Goal: Transaction & Acquisition: Register for event/course

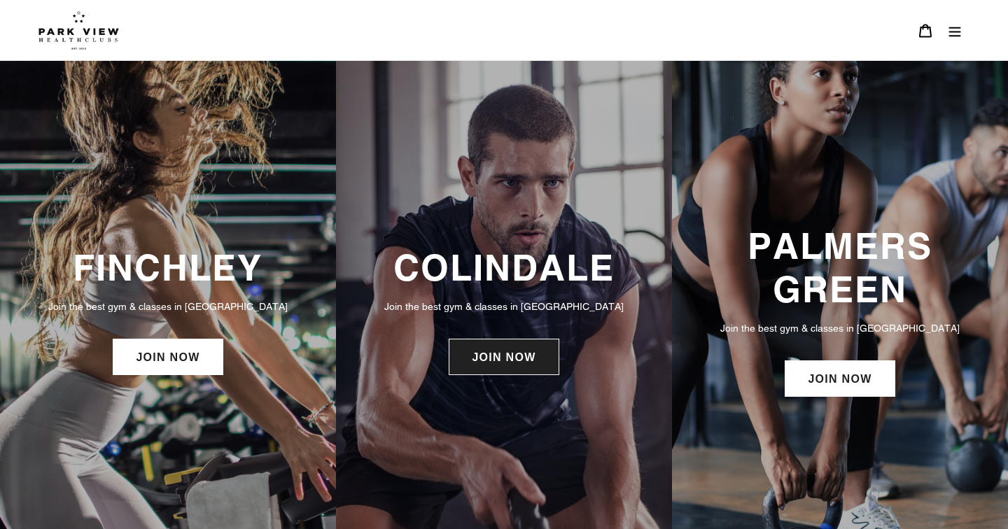
click at [508, 363] on link "JOIN NOW" at bounding box center [504, 357] width 110 height 36
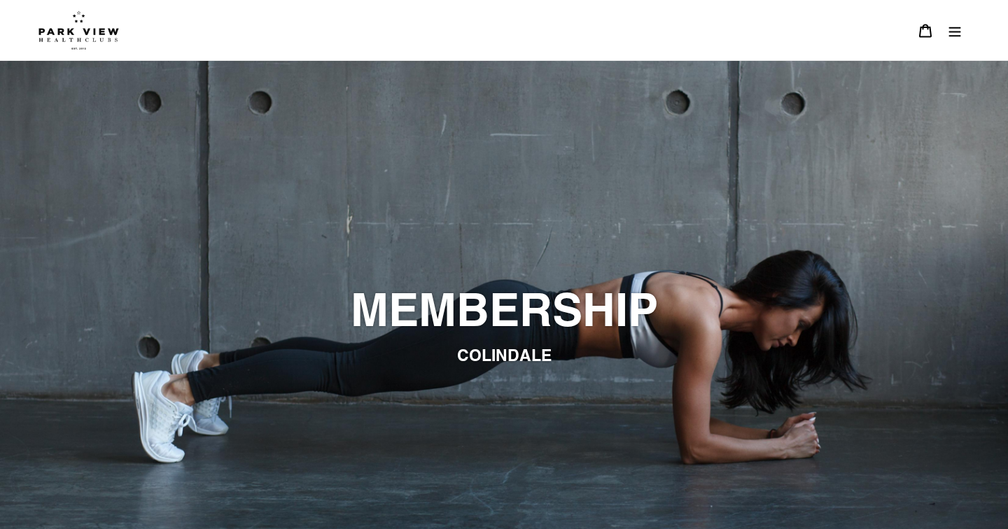
click at [949, 39] on button "Menu" at bounding box center [954, 30] width 29 height 30
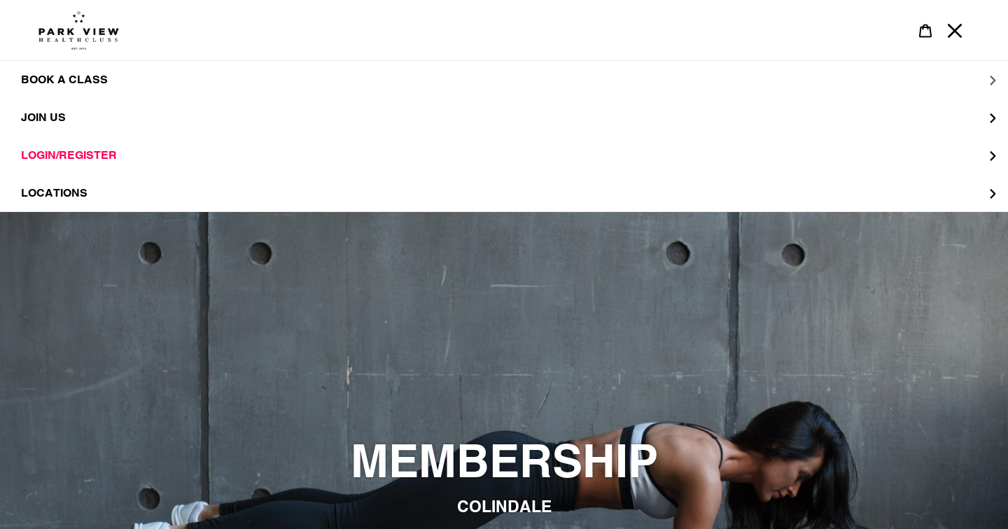
click at [67, 95] on button "BOOK A CLASS" at bounding box center [504, 80] width 1008 height 38
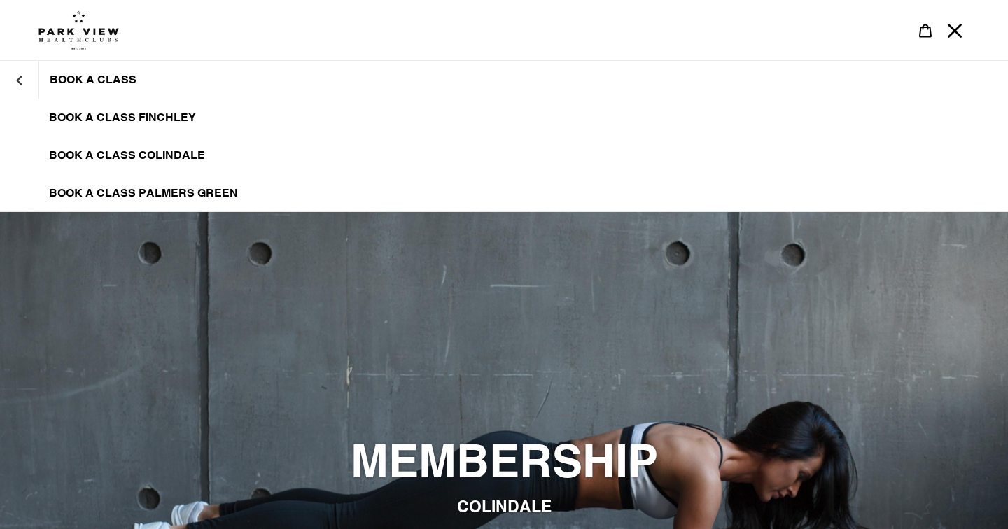
click at [85, 76] on span "BOOK A CLASS" at bounding box center [93, 80] width 87 height 14
click at [36, 89] on button "BOOK A CLASS" at bounding box center [19, 80] width 39 height 34
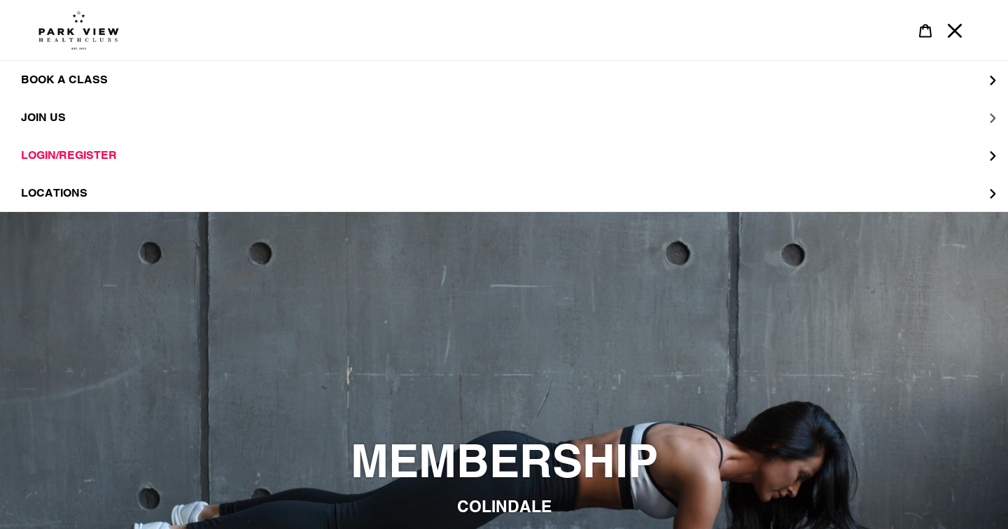
click at [44, 126] on button "JOIN US" at bounding box center [504, 118] width 1008 height 38
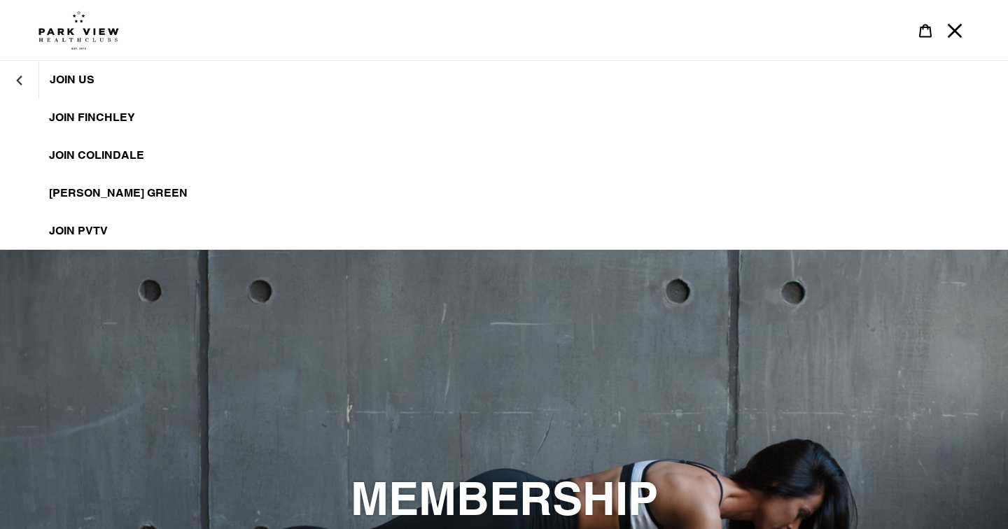
click at [58, 148] on span "JOIN Colindale" at bounding box center [96, 155] width 95 height 14
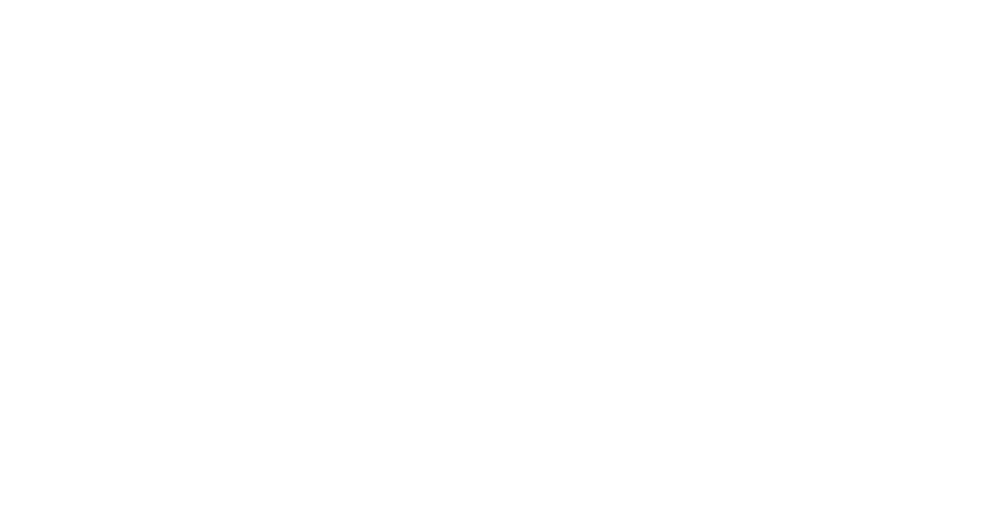
scroll to position [810, 0]
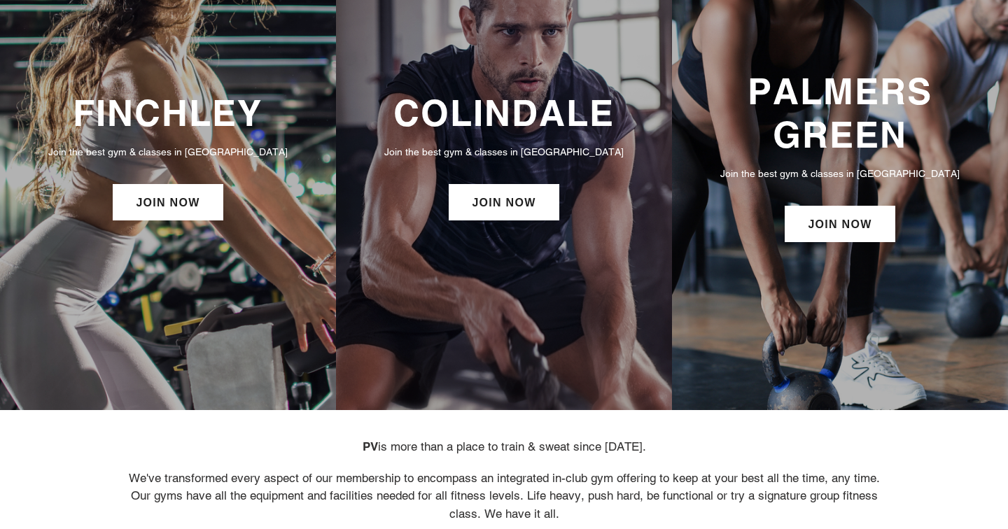
scroll to position [154, 0]
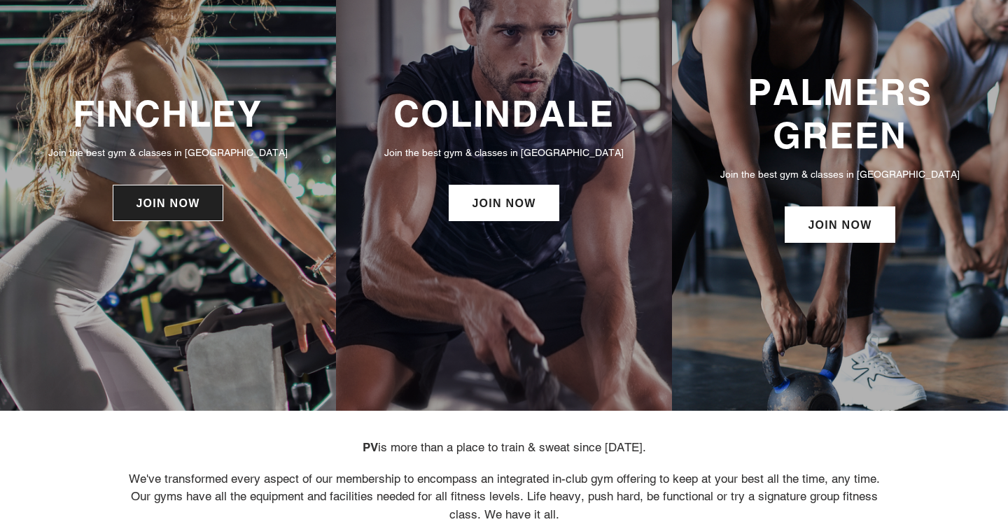
click at [151, 204] on link "JOIN NOW" at bounding box center [168, 203] width 110 height 36
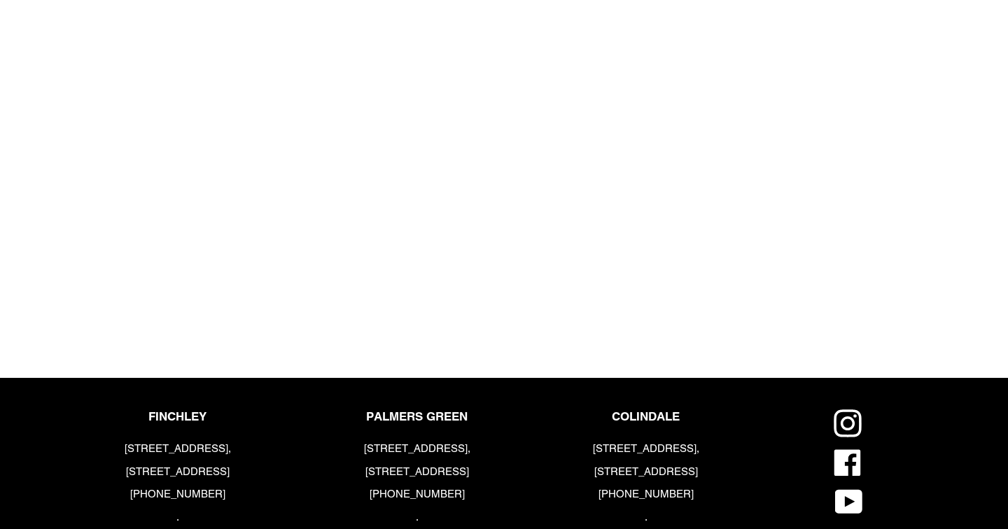
scroll to position [1650, 0]
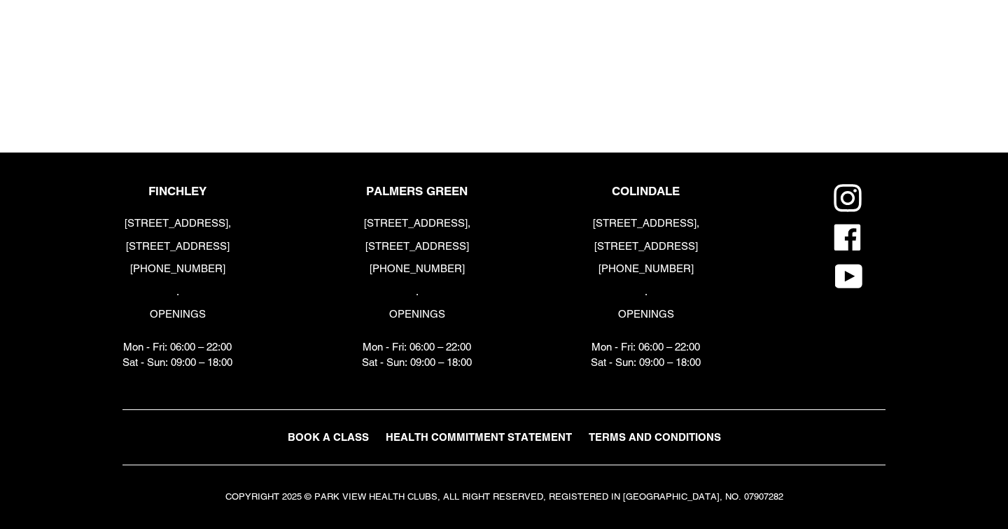
click at [336, 442] on span "BOOK A CLASS" at bounding box center [328, 437] width 81 height 12
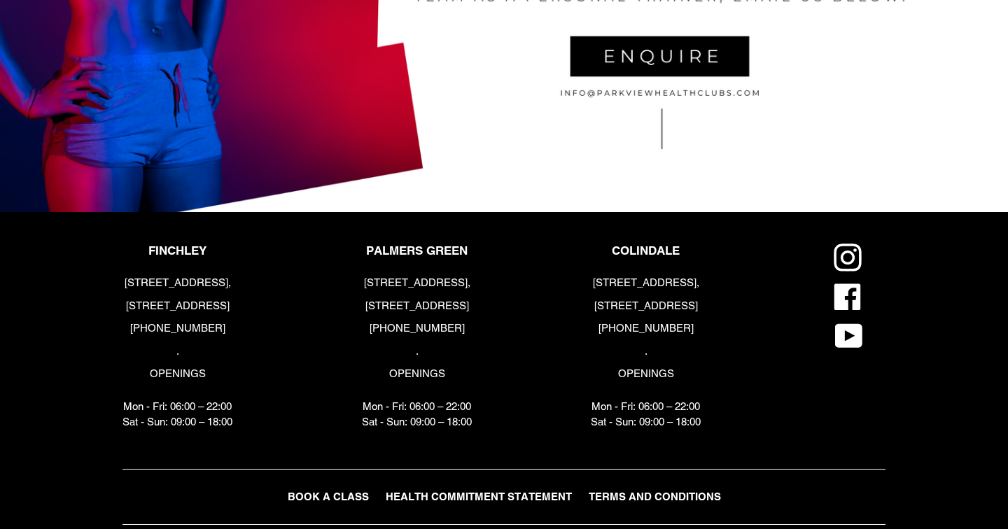
scroll to position [2949, 0]
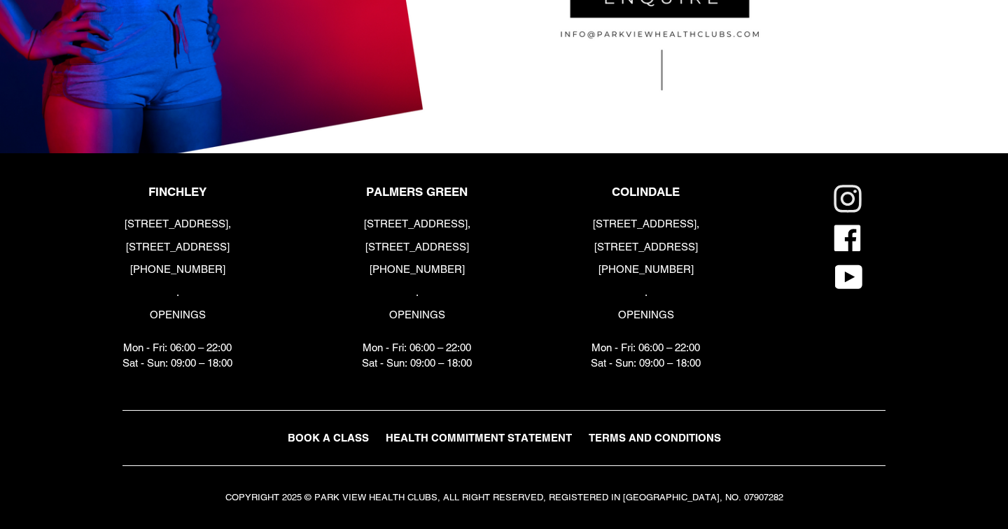
click at [840, 207] on icon at bounding box center [848, 199] width 28 height 28
